Goal: Transaction & Acquisition: Book appointment/travel/reservation

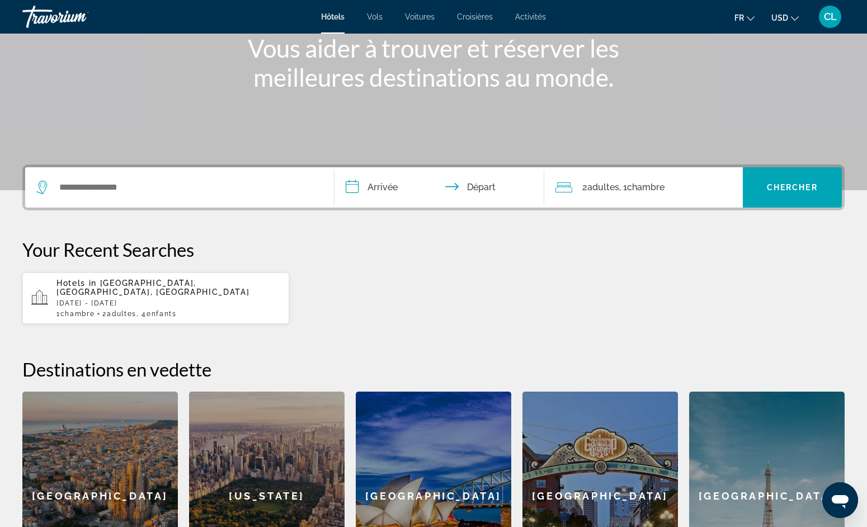
scroll to position [147, 0]
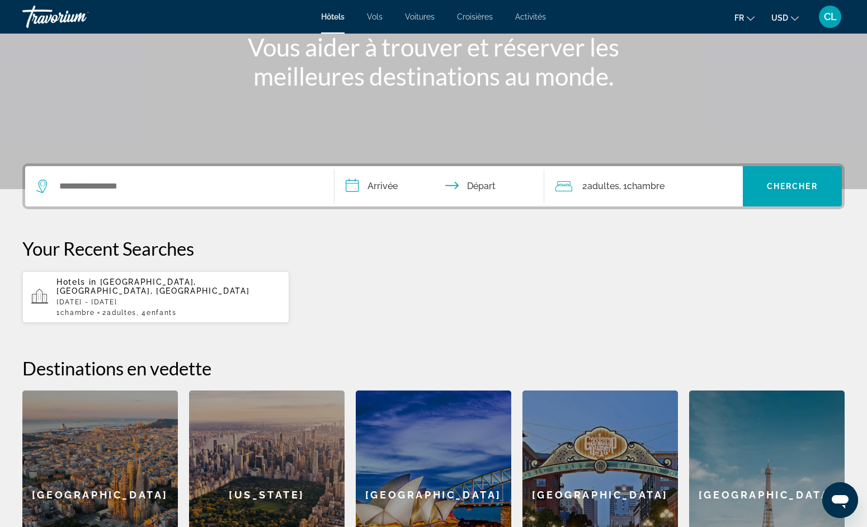
click at [180, 295] on p "Hotels in Mykonos Island, Cyclades Islands, Greece" at bounding box center [169, 287] width 224 height 18
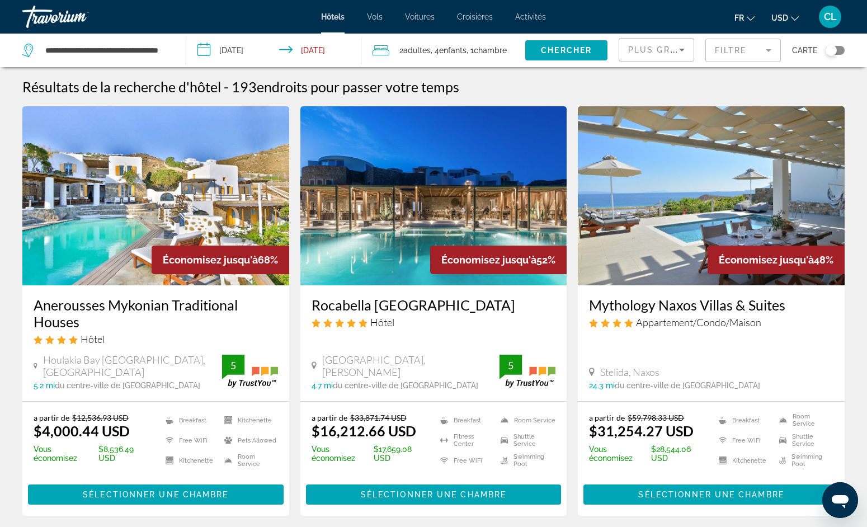
click at [576, 319] on app-hotels-search-item "Économisez jusqu'à 48% Mythology Naxos Villas & Suites Appartement/Condo/Maison…" at bounding box center [711, 311] width 278 height 410
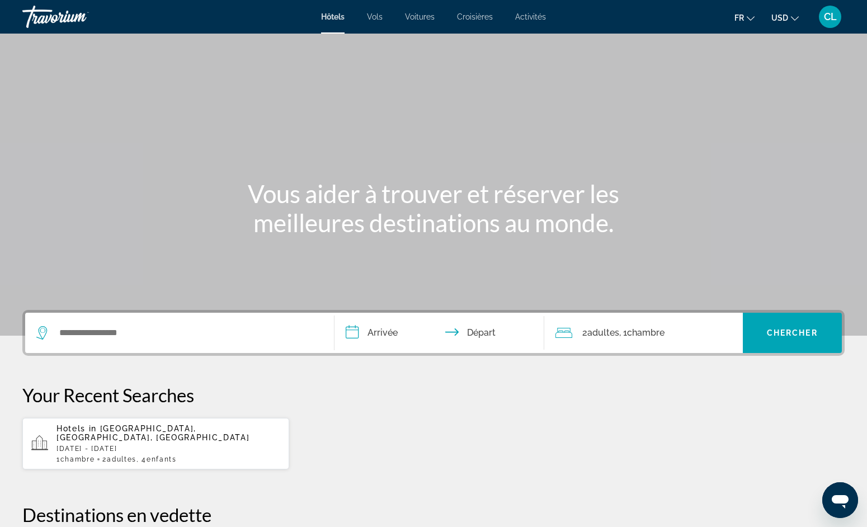
click at [525, 16] on span "Activités" at bounding box center [530, 16] width 31 height 9
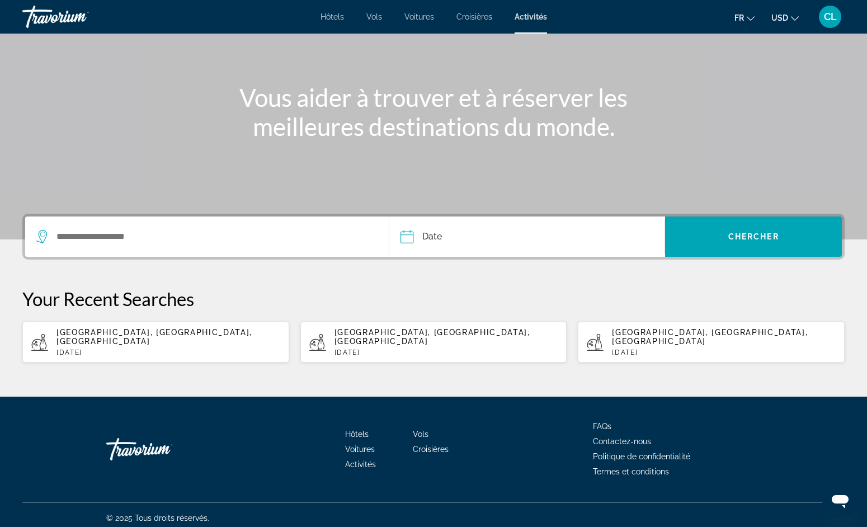
scroll to position [96, 0]
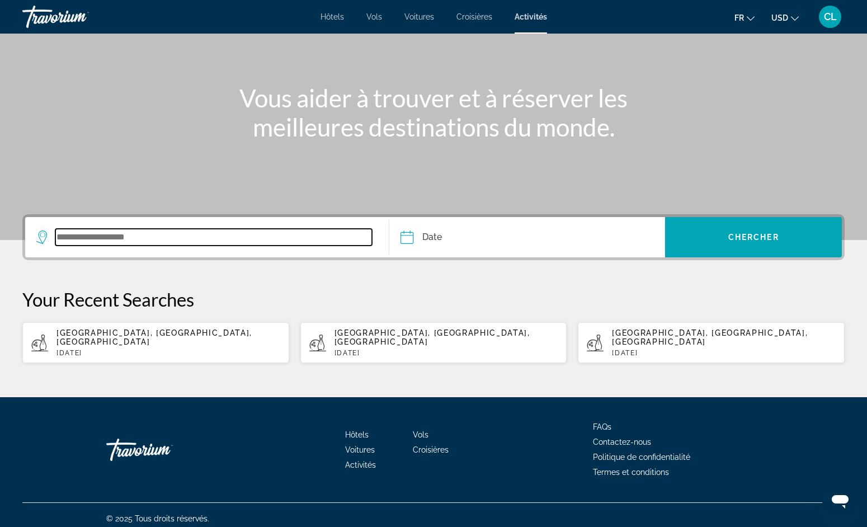
click at [179, 239] on input "Search widget" at bounding box center [213, 237] width 317 height 17
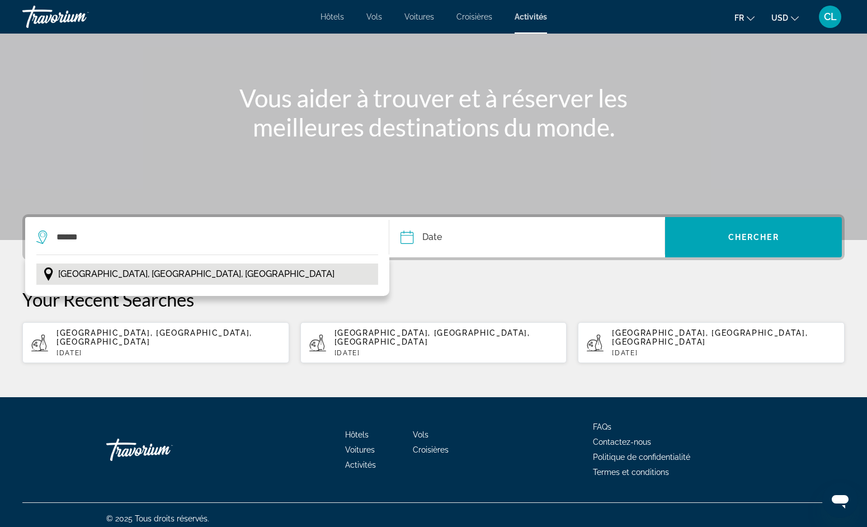
click at [126, 277] on span "[GEOGRAPHIC_DATA], [GEOGRAPHIC_DATA], [GEOGRAPHIC_DATA]" at bounding box center [196, 274] width 276 height 16
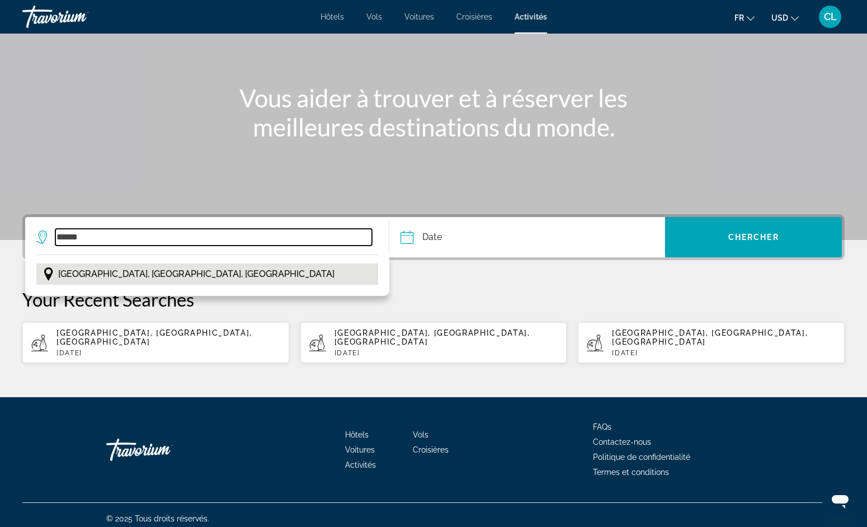
type input "**********"
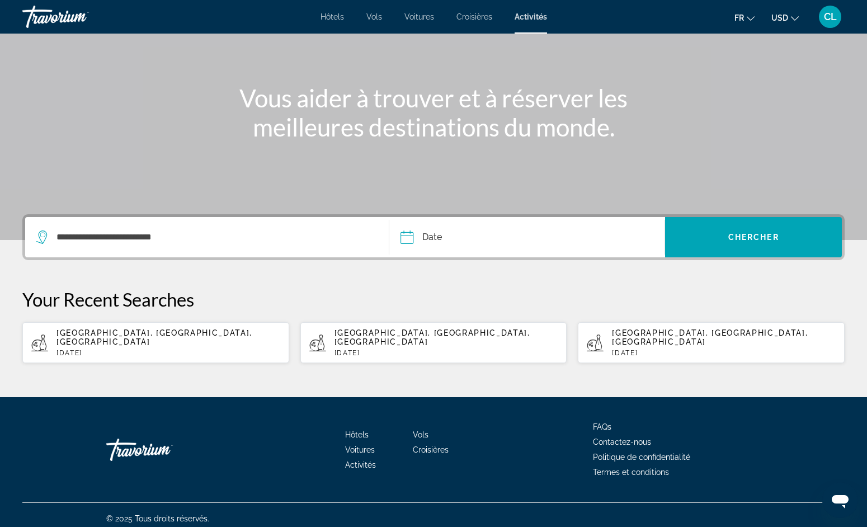
click at [529, 266] on div "**********" at bounding box center [433, 288] width 867 height 149
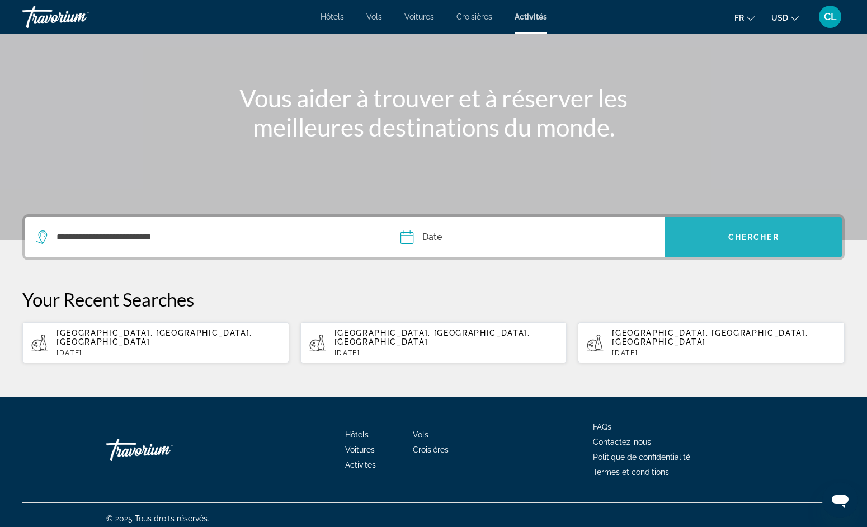
click at [718, 236] on span "Search widget" at bounding box center [753, 237] width 177 height 27
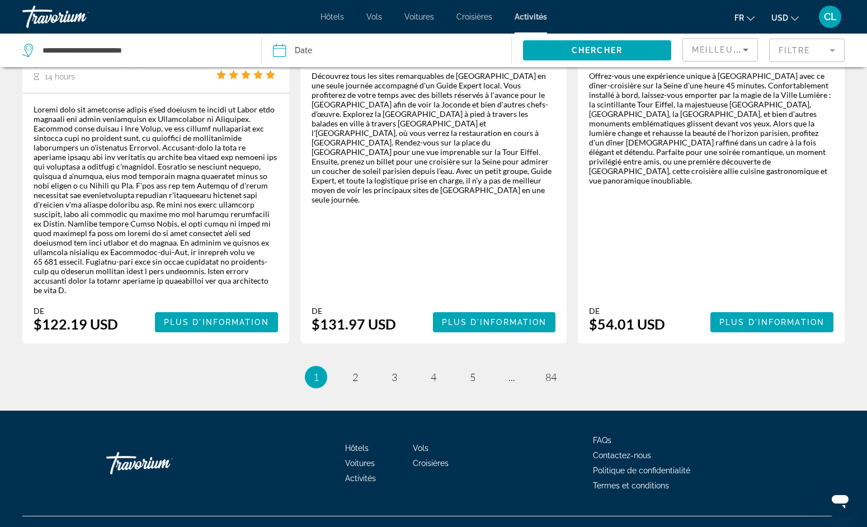
scroll to position [1810, 0]
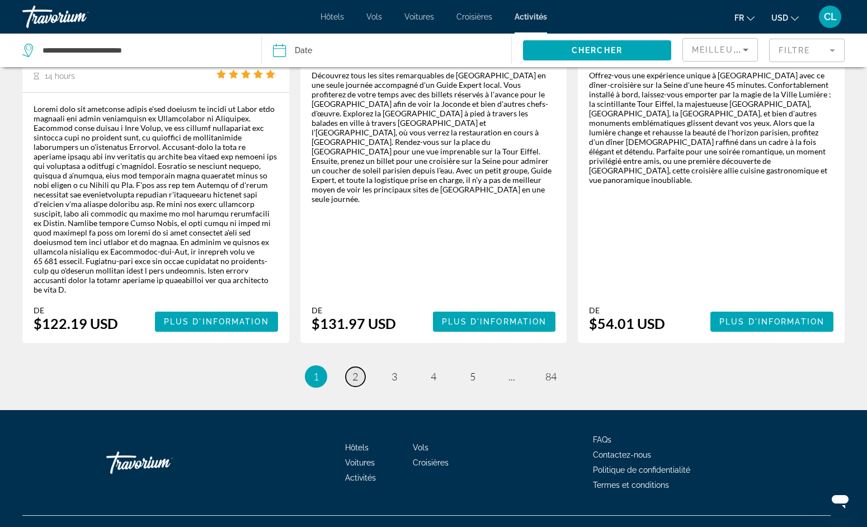
click at [350, 367] on link "page 2" at bounding box center [356, 377] width 20 height 20
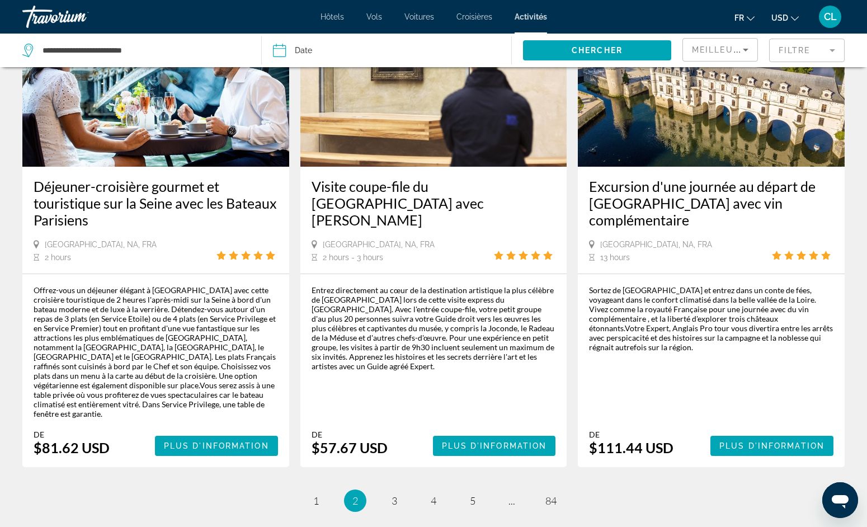
scroll to position [1745, 0]
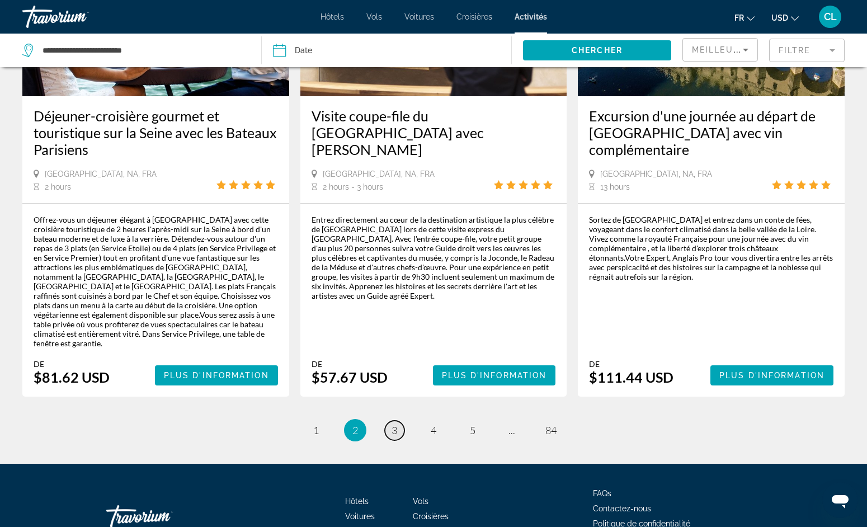
click at [394, 424] on span "3" at bounding box center [395, 430] width 6 height 12
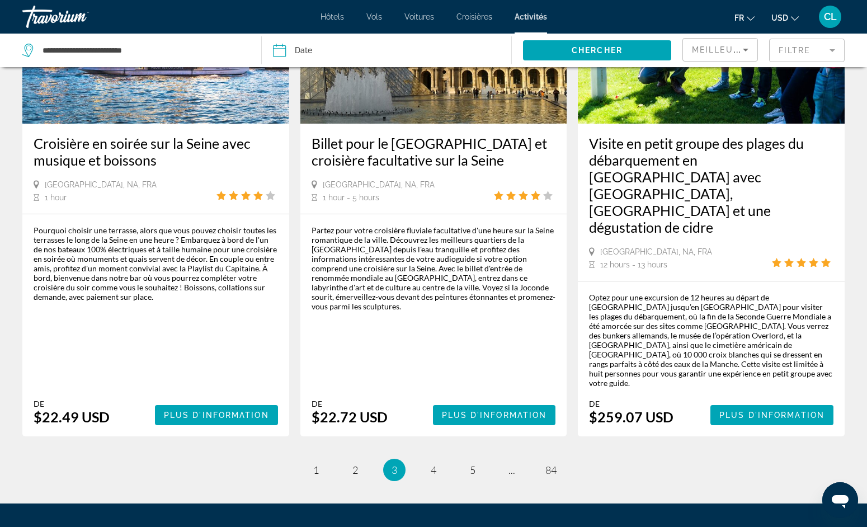
scroll to position [1641, 0]
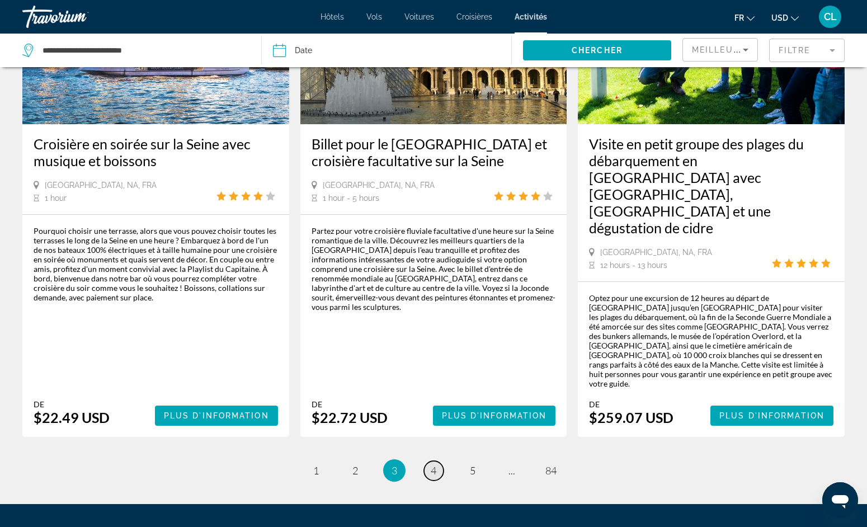
click at [436, 464] on span "4" at bounding box center [434, 470] width 6 height 12
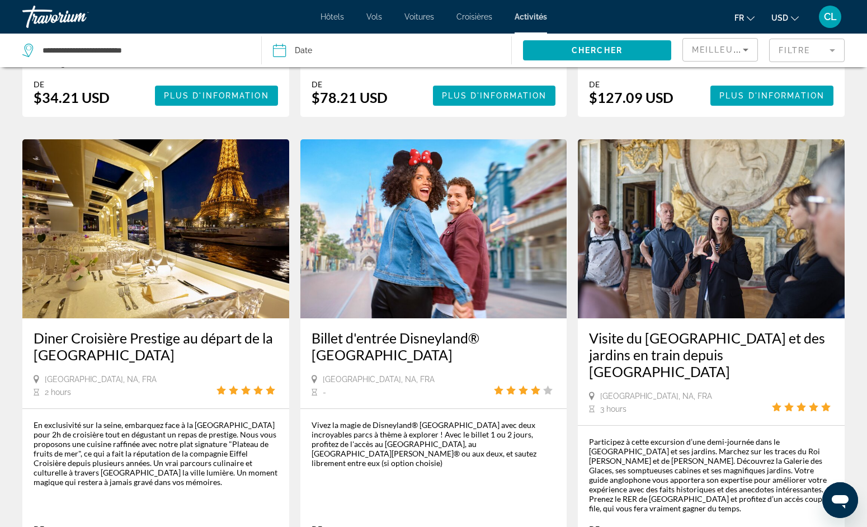
click at [443, 330] on h3 "Billet d'entrée Disneyland® [GEOGRAPHIC_DATA]" at bounding box center [434, 347] width 245 height 34
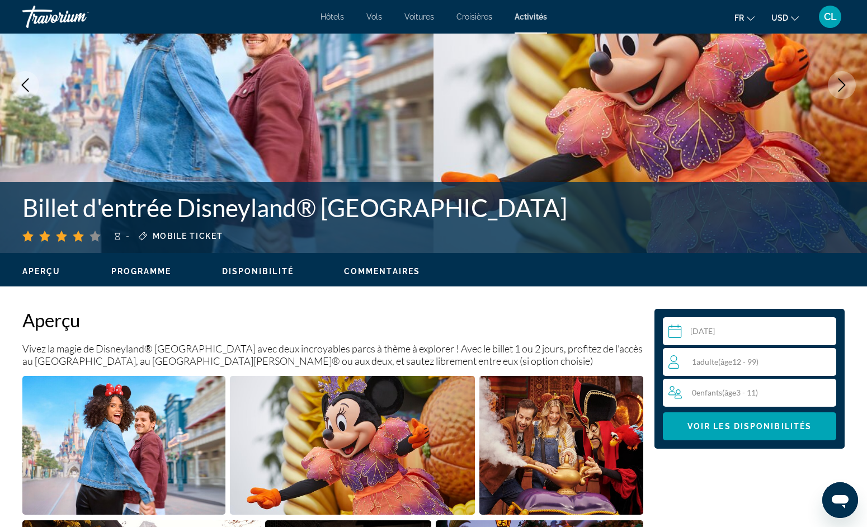
scroll to position [217, 0]
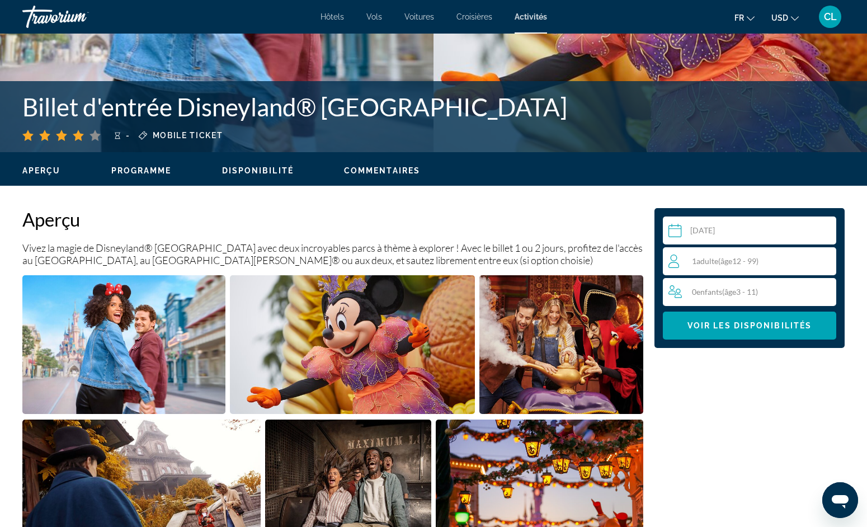
click at [738, 231] on input "Main content" at bounding box center [752, 232] width 178 height 31
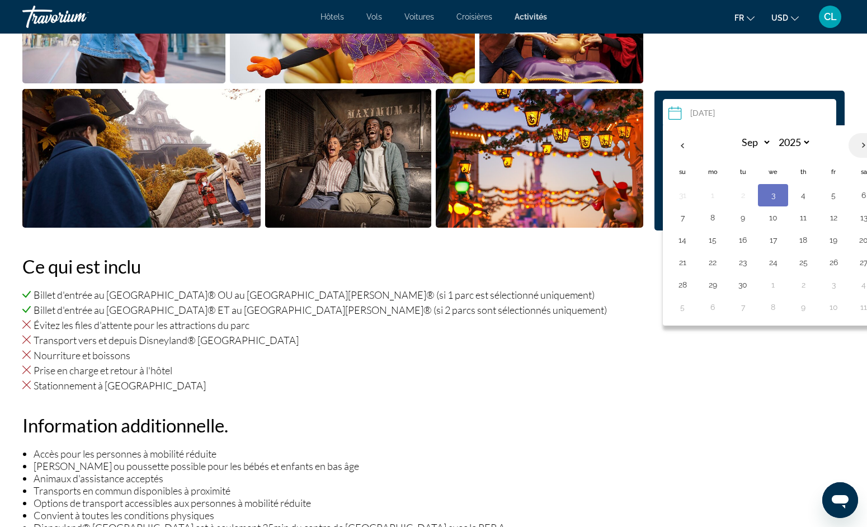
scroll to position [688, 0]
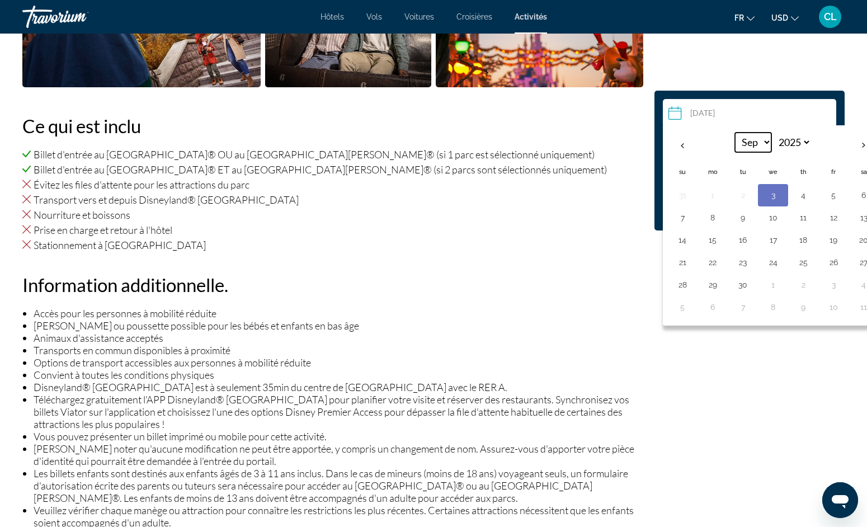
select select "*"
click at [799, 262] on button "23" at bounding box center [804, 263] width 18 height 16
type input "**********"
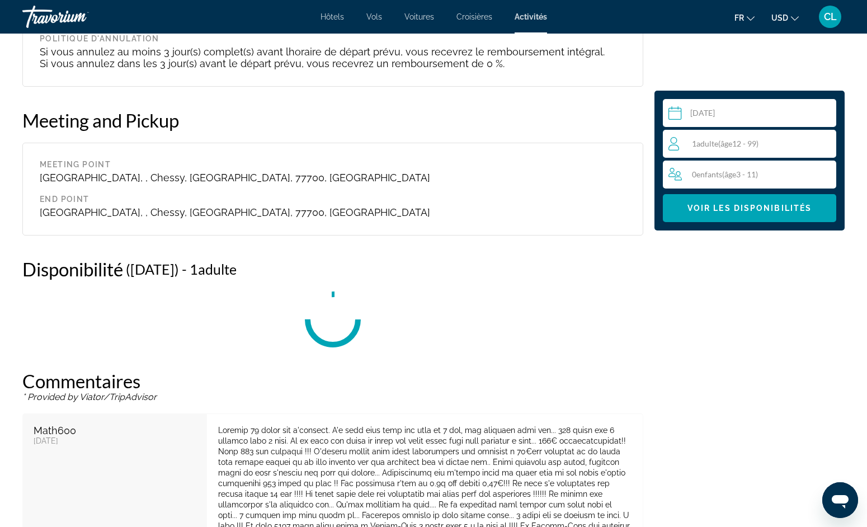
scroll to position [1844, 0]
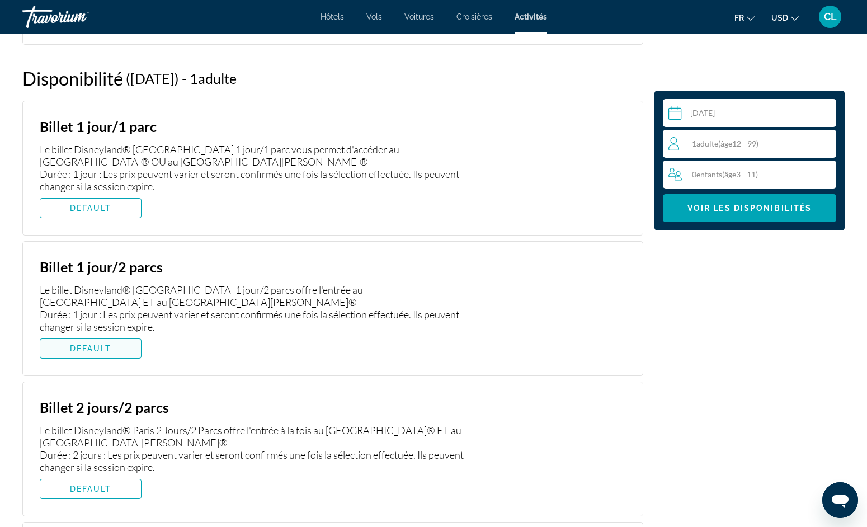
click at [105, 346] on span "DEFAULT" at bounding box center [91, 348] width 42 height 9
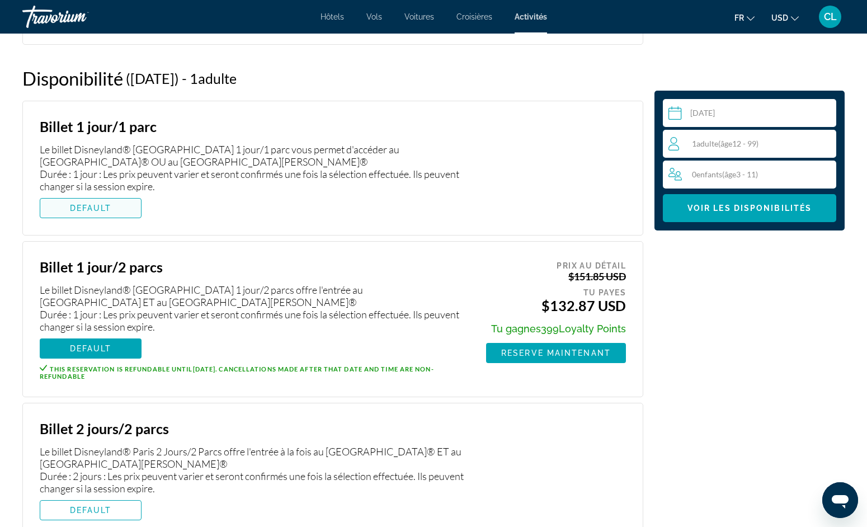
click at [123, 207] on span "Main content" at bounding box center [90, 208] width 101 height 27
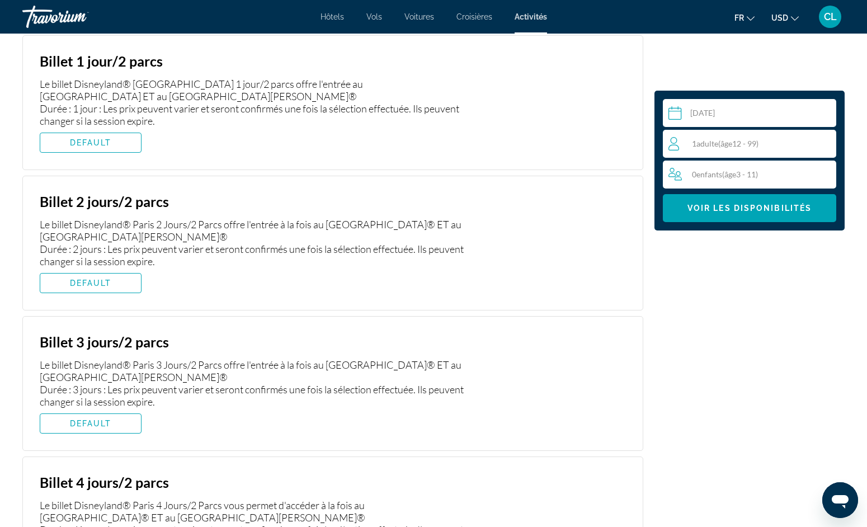
scroll to position [2089, 0]
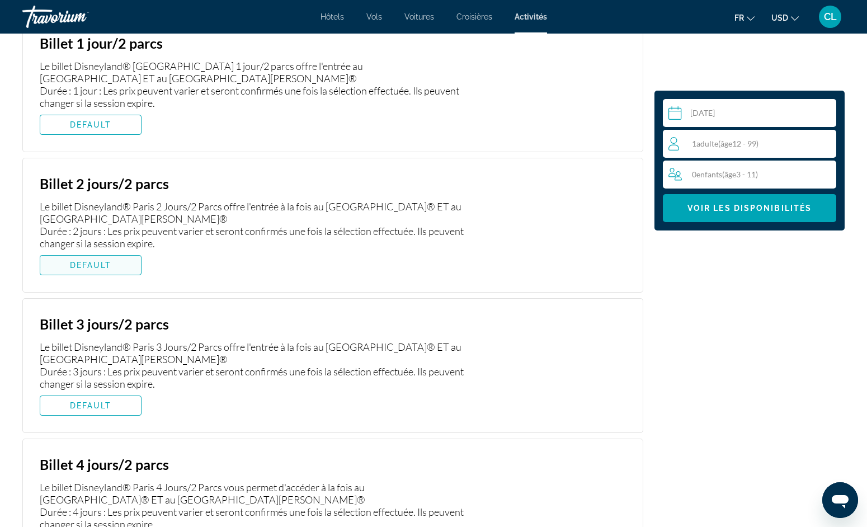
click at [124, 269] on span "Main content" at bounding box center [90, 265] width 101 height 27
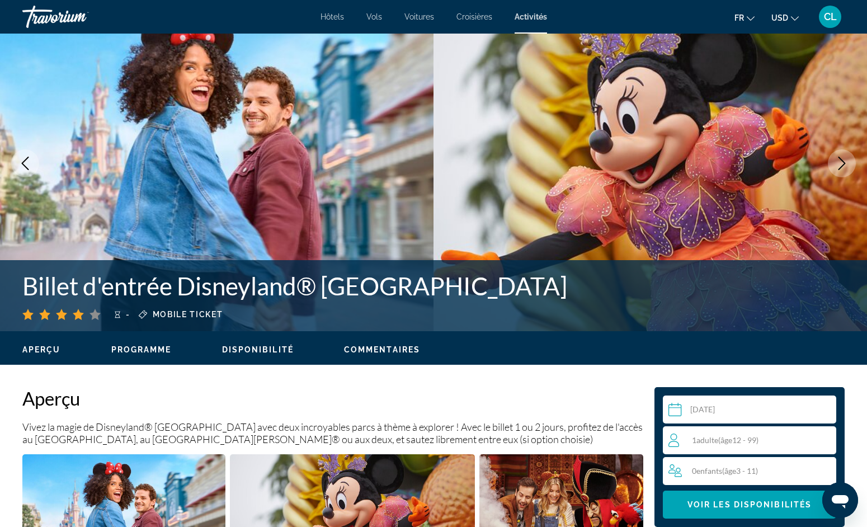
scroll to position [39, 0]
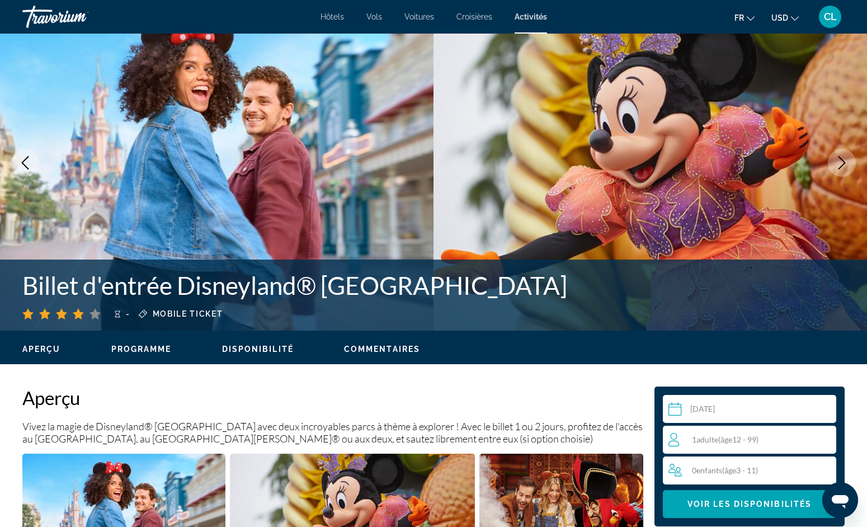
click at [134, 351] on span "Programme" at bounding box center [141, 349] width 60 height 9
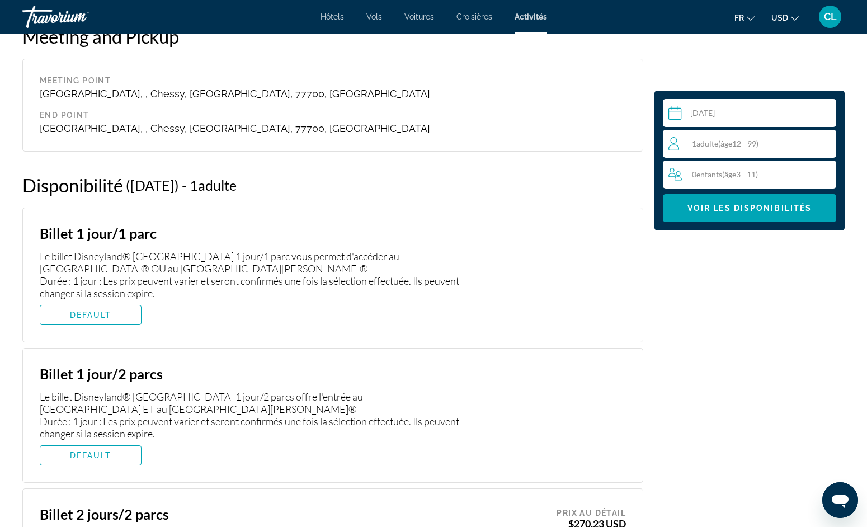
scroll to position [1772, 0]
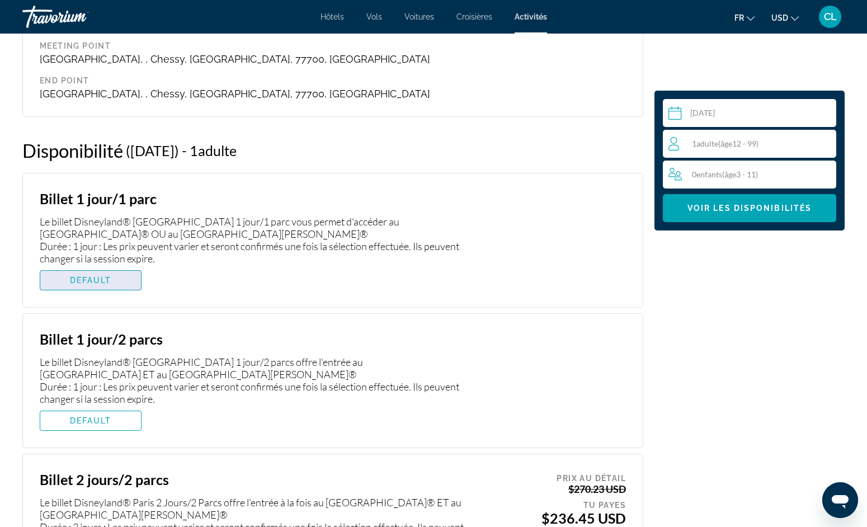
click at [95, 280] on span "DEFAULT" at bounding box center [91, 280] width 42 height 9
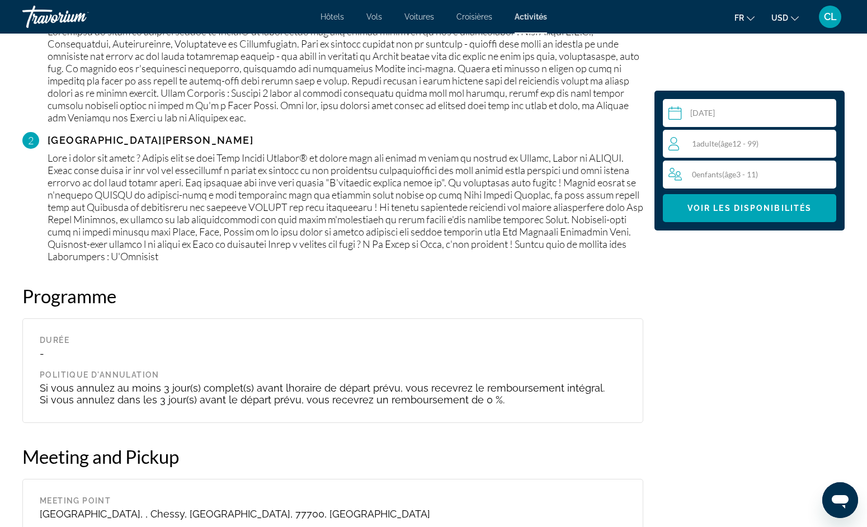
scroll to position [1258, 0]
